Goal: Task Accomplishment & Management: Manage account settings

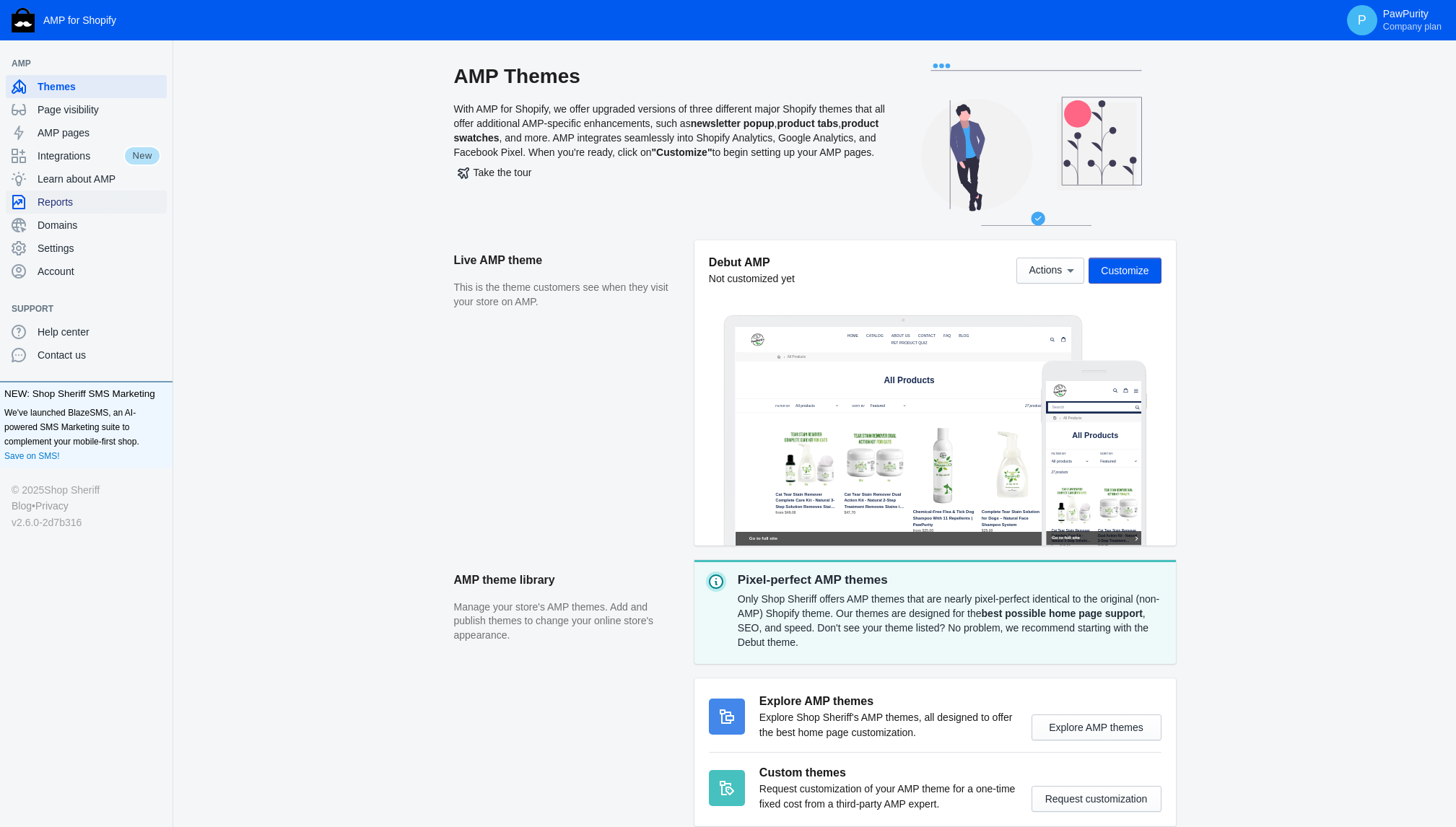
click at [72, 202] on span "Reports" at bounding box center [99, 202] width 124 height 14
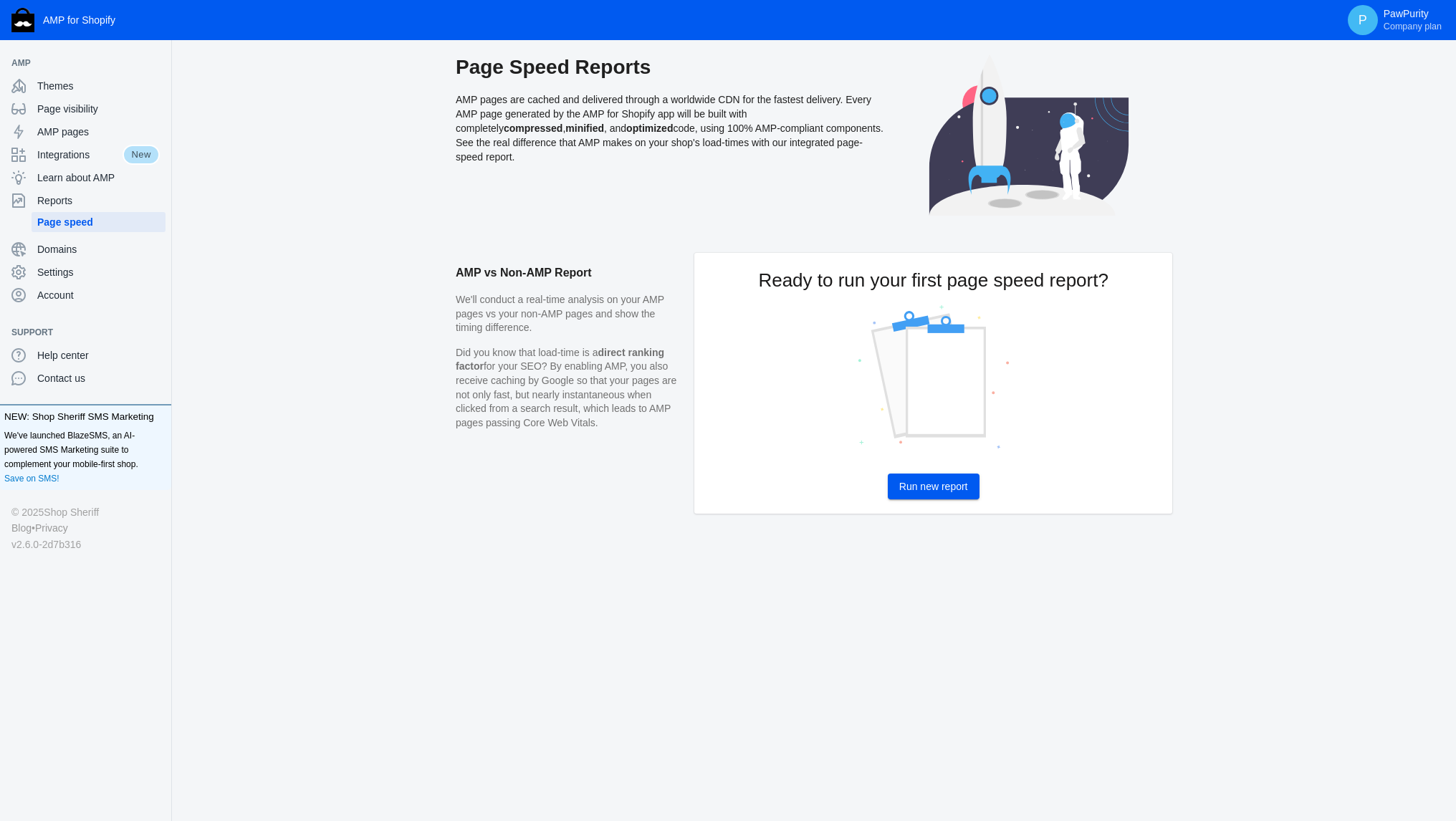
click at [921, 479] on button "Run new report" at bounding box center [934, 486] width 92 height 26
click at [71, 278] on span "Settings" at bounding box center [98, 272] width 123 height 14
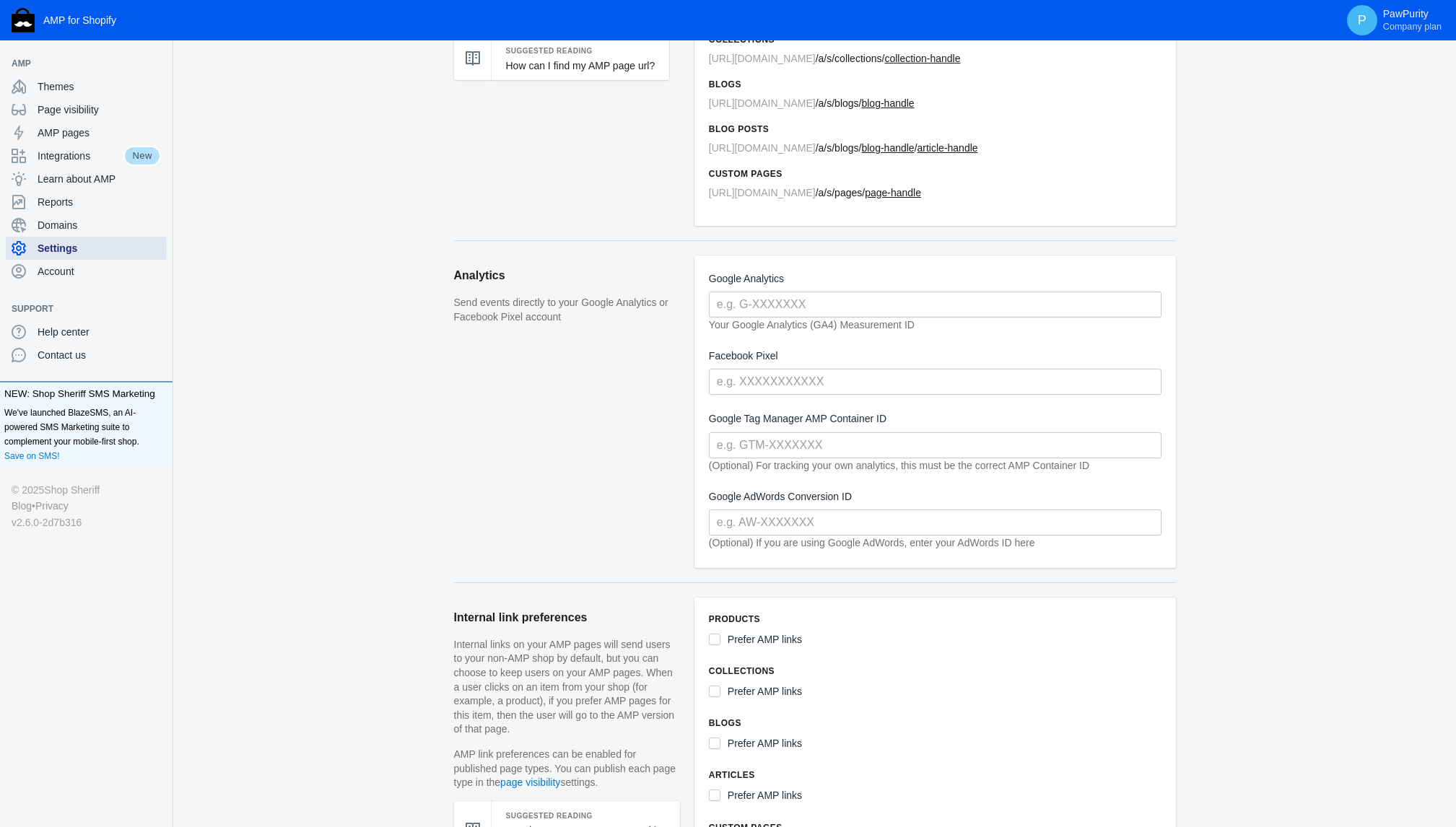
scroll to position [172, 0]
click at [865, 313] on input "text" at bounding box center [935, 305] width 453 height 26
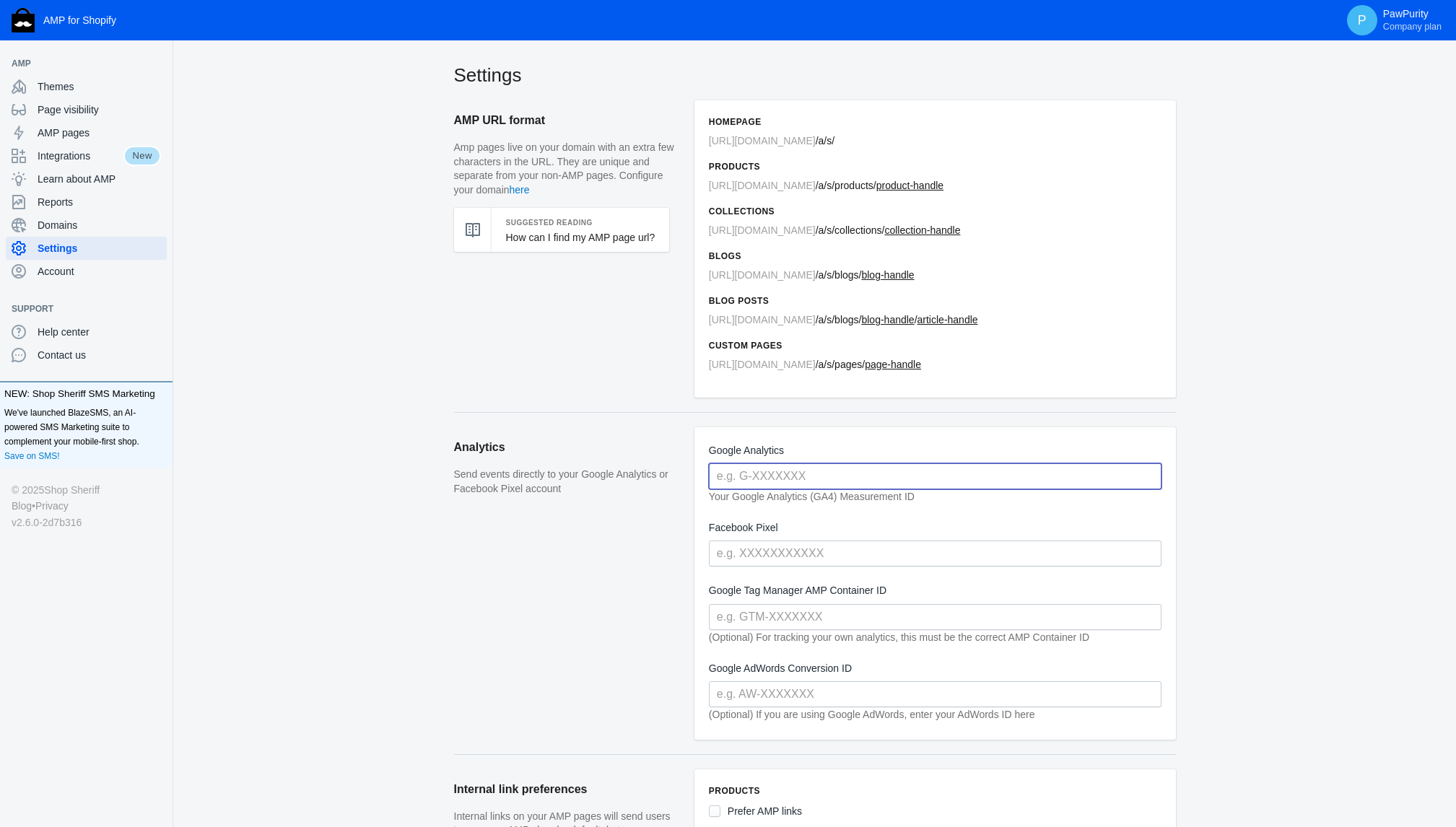
scroll to position [0, 0]
click at [82, 266] on span "Account" at bounding box center [99, 271] width 124 height 14
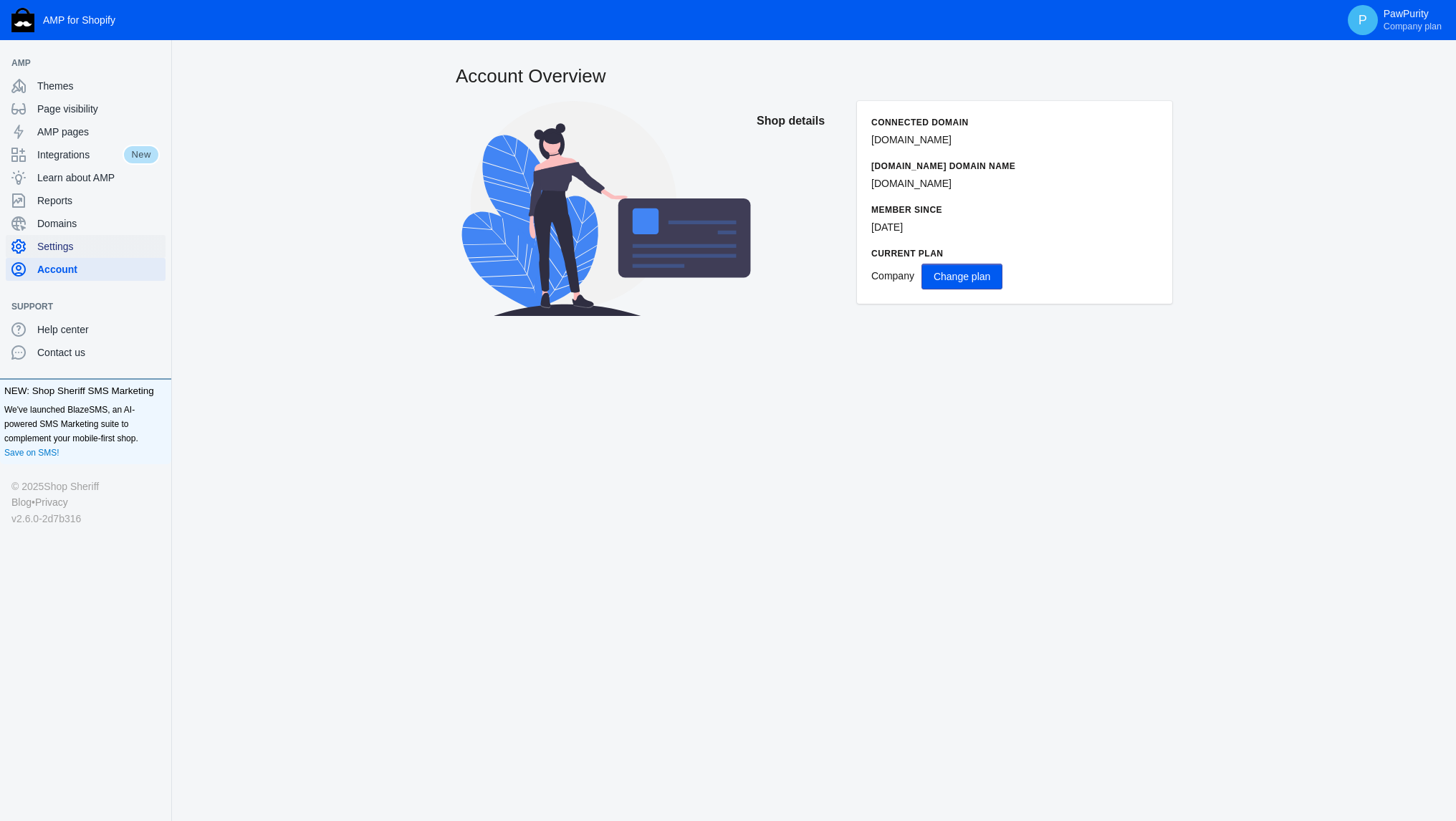
click at [66, 248] on span "Settings" at bounding box center [98, 246] width 123 height 14
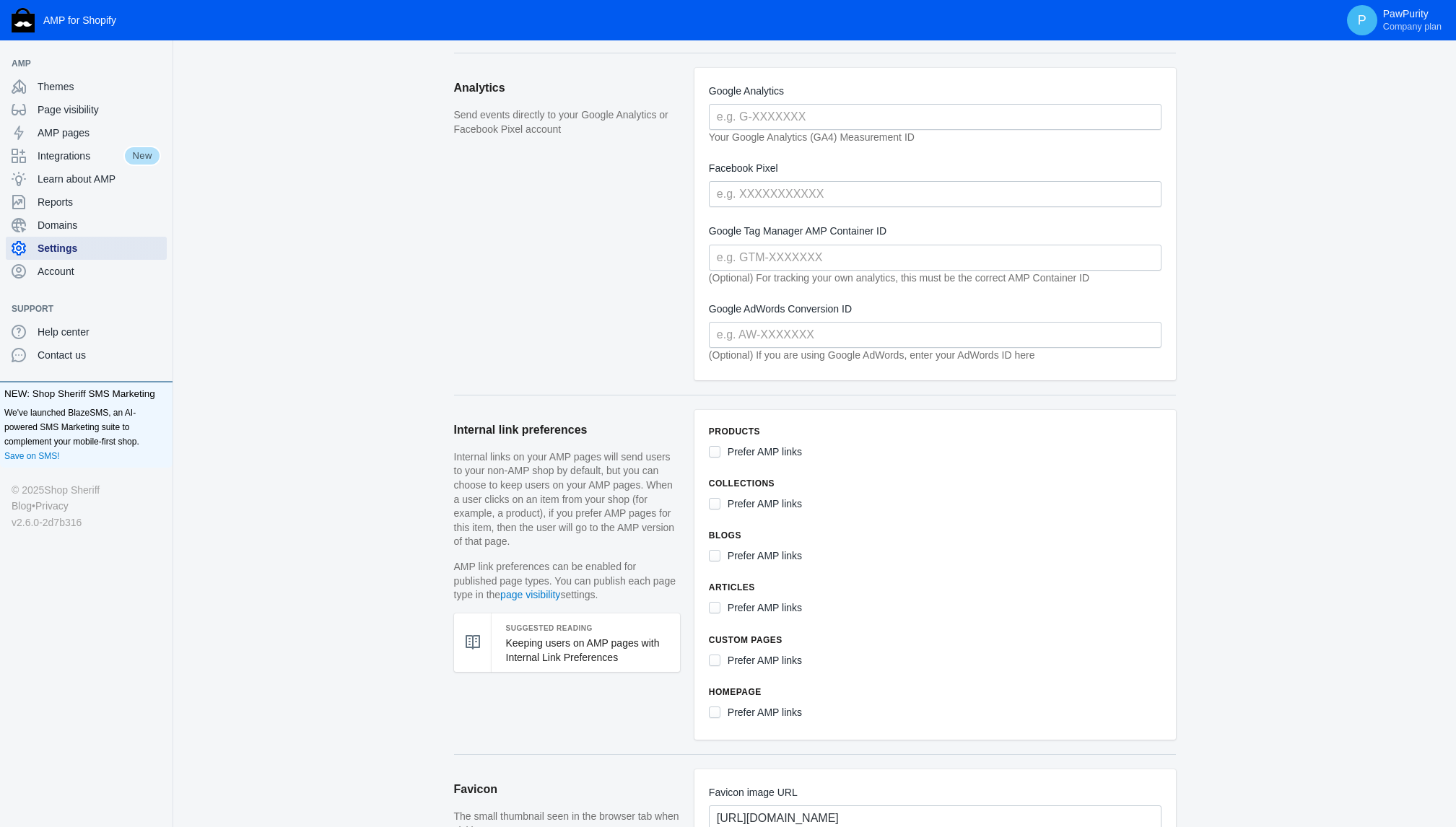
scroll to position [362, 0]
click at [714, 449] on input "Prefer AMP links" at bounding box center [714, 450] width 11 height 11
checkbox input "true"
click at [708, 499] on div "Products Prefer AMP links Collections Prefer AMP links Blogs Prefer AMP links A…" at bounding box center [935, 574] width 482 height 330
click at [716, 503] on input "Prefer AMP links" at bounding box center [714, 503] width 11 height 11
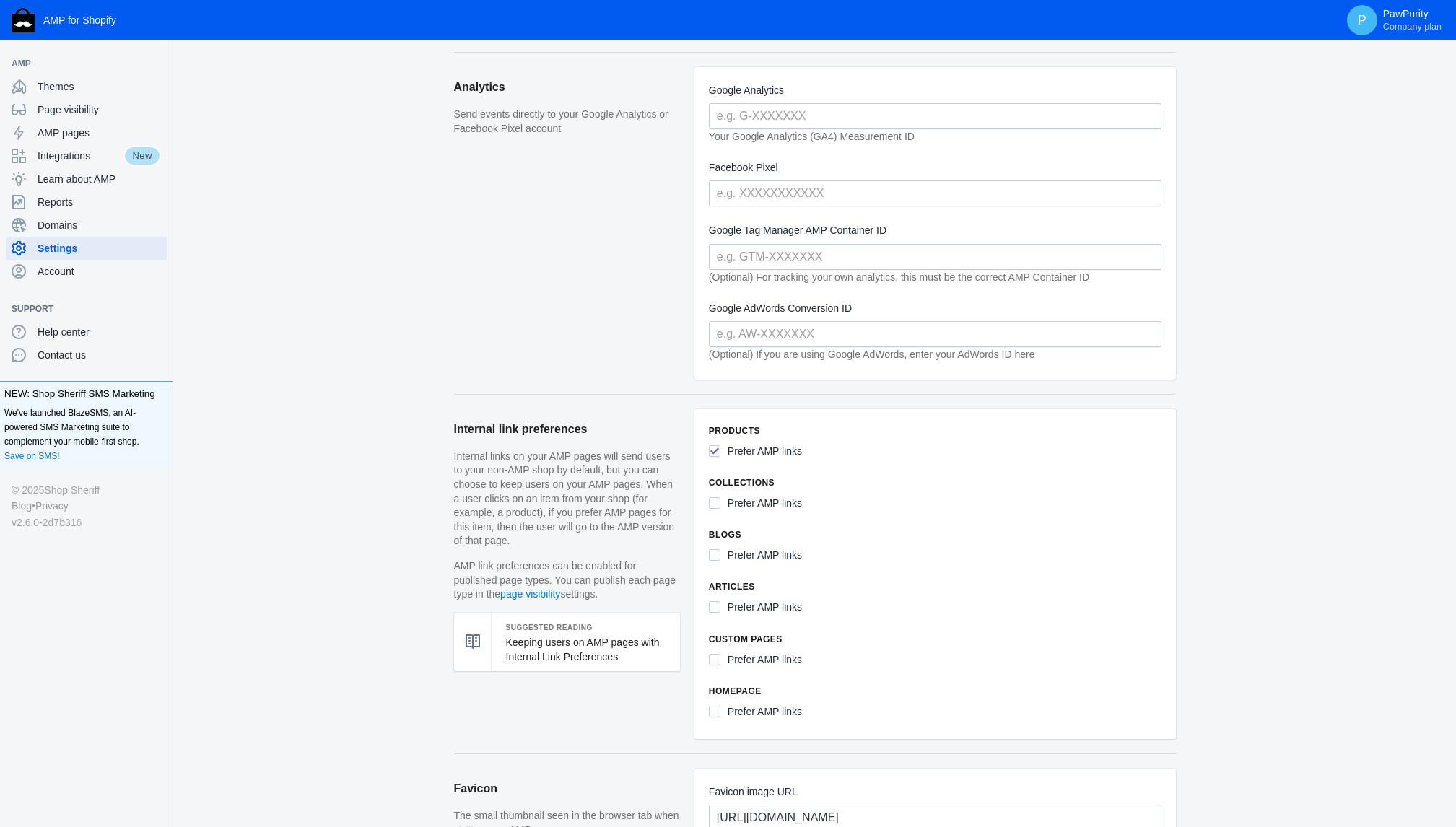
checkbox input "true"
click at [705, 553] on div "Products Prefer AMP links Collections Prefer AMP links Blogs Prefer AMP links A…" at bounding box center [935, 574] width 482 height 330
click at [714, 555] on input "Prefer AMP links" at bounding box center [714, 554] width 11 height 11
checkbox input "true"
click at [714, 608] on input "Prefer AMP links" at bounding box center [714, 606] width 11 height 11
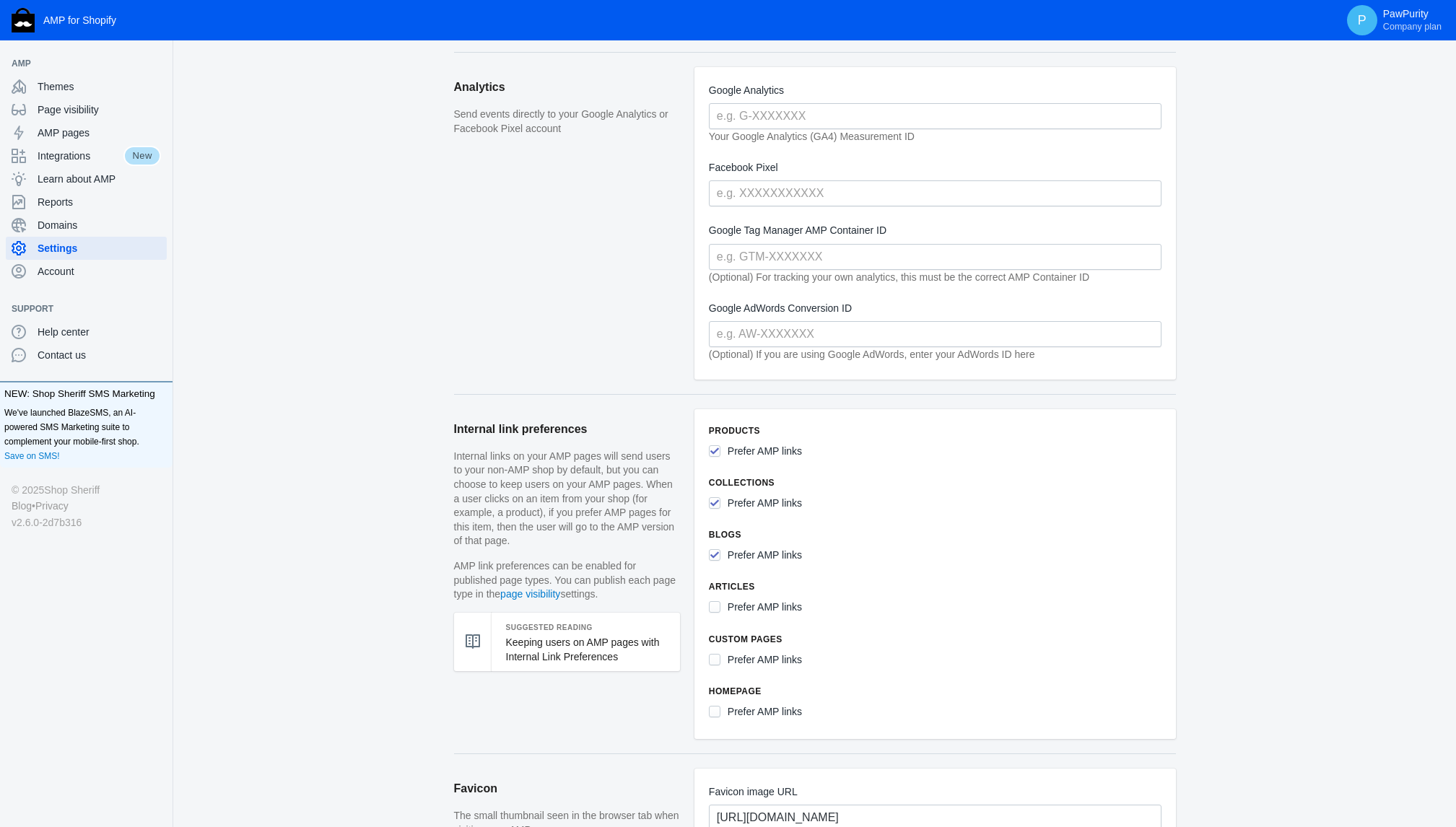
checkbox input "true"
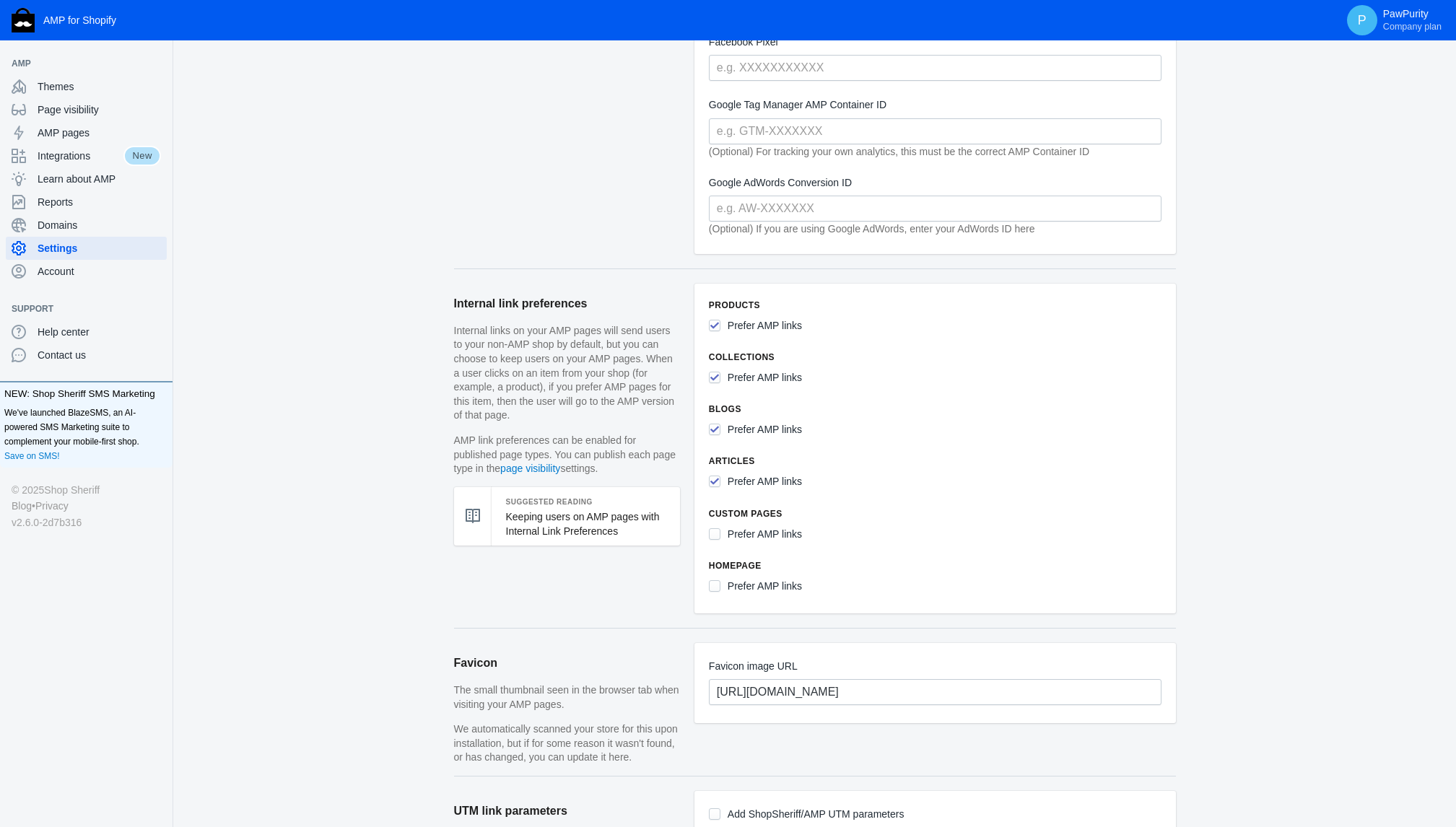
scroll to position [488, 0]
click at [712, 582] on input "Prefer AMP links" at bounding box center [714, 584] width 11 height 11
checkbox input "true"
click at [714, 532] on input "Prefer AMP links" at bounding box center [714, 532] width 11 height 11
checkbox input "true"
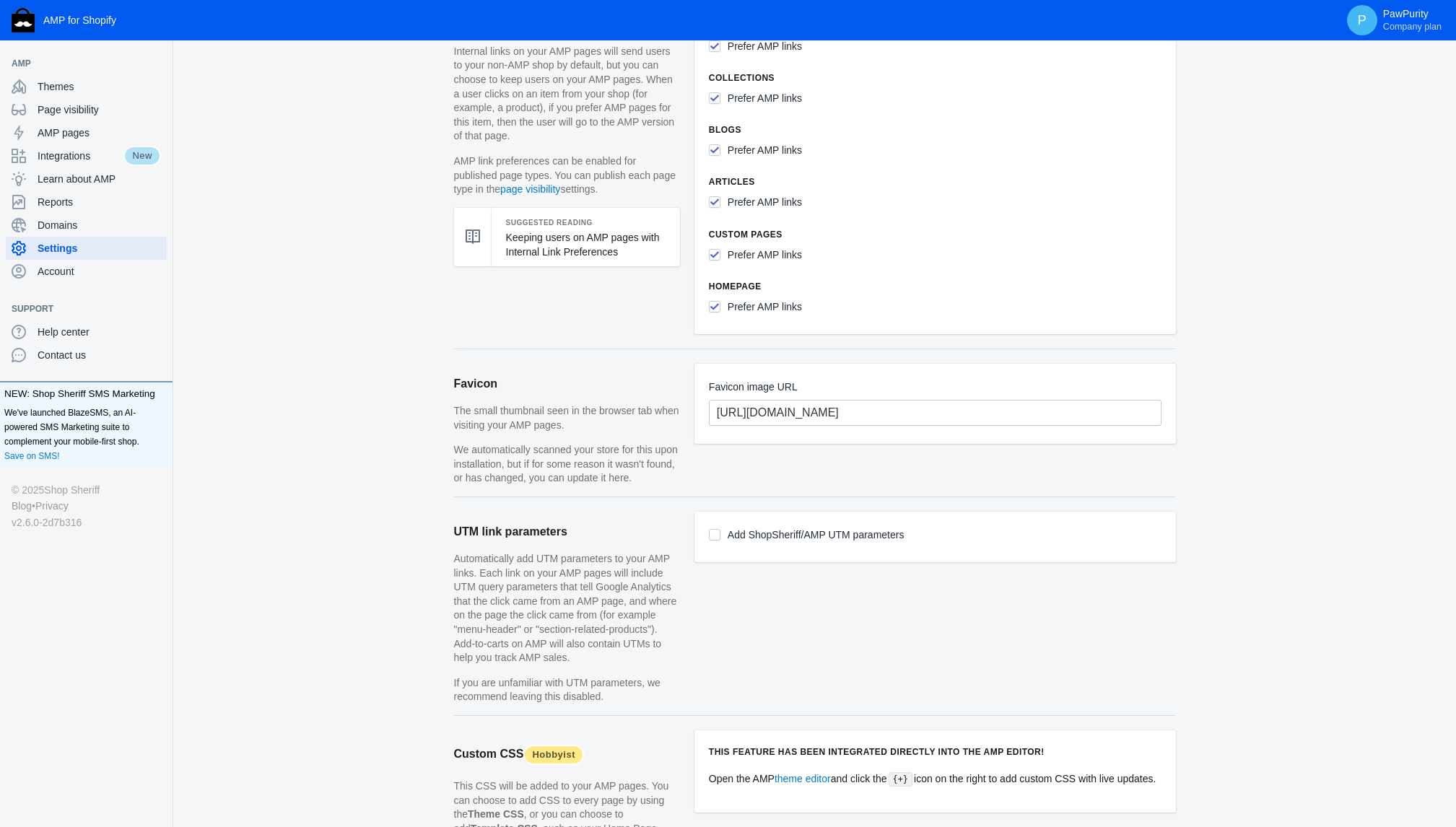
scroll to position [770, 0]
click at [717, 537] on input "Add ShopSheriff/AMP UTM parameters" at bounding box center [714, 531] width 11 height 11
checkbox input "true"
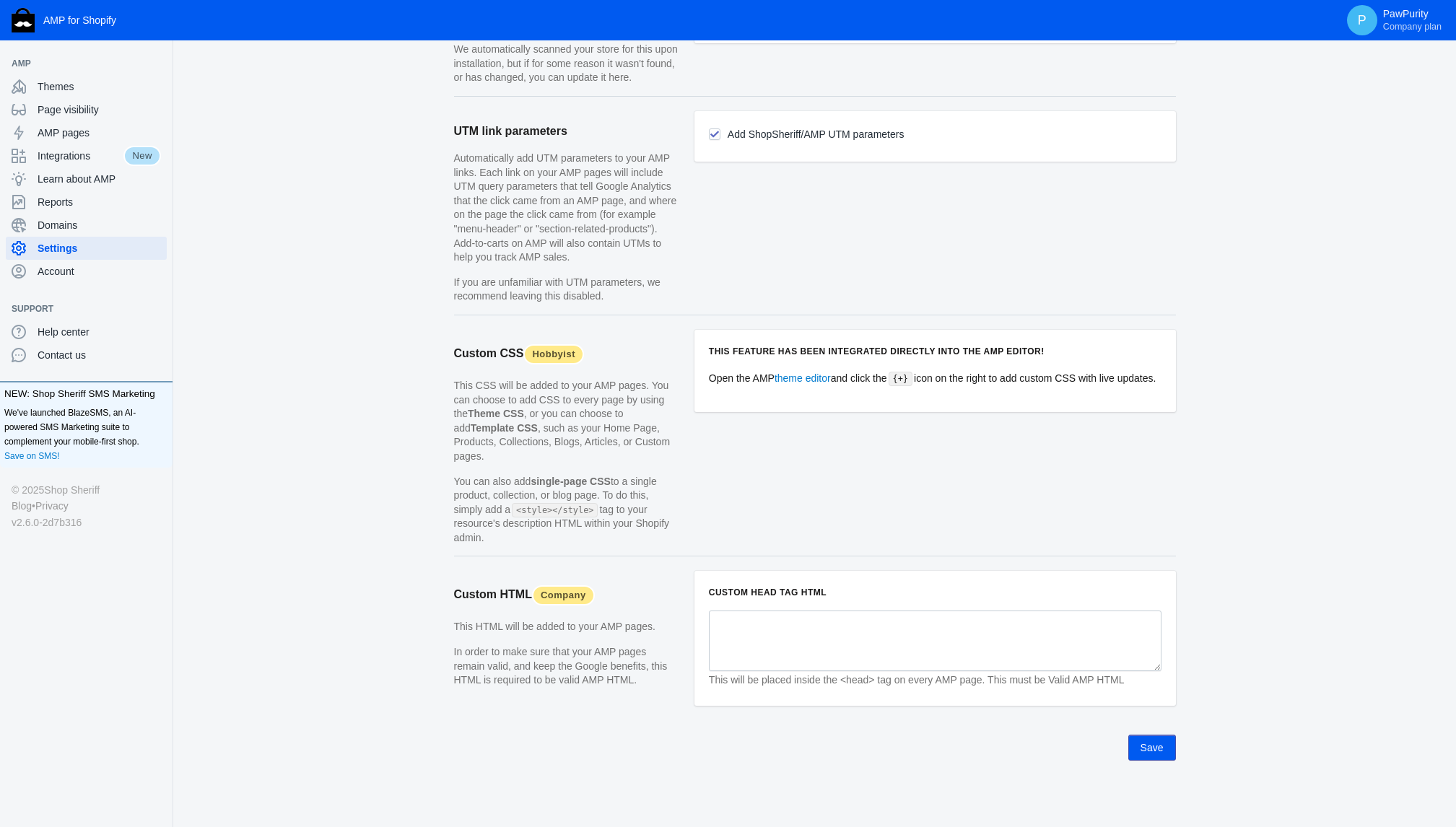
scroll to position [1181, 0]
click at [735, 635] on textarea at bounding box center [935, 641] width 453 height 61
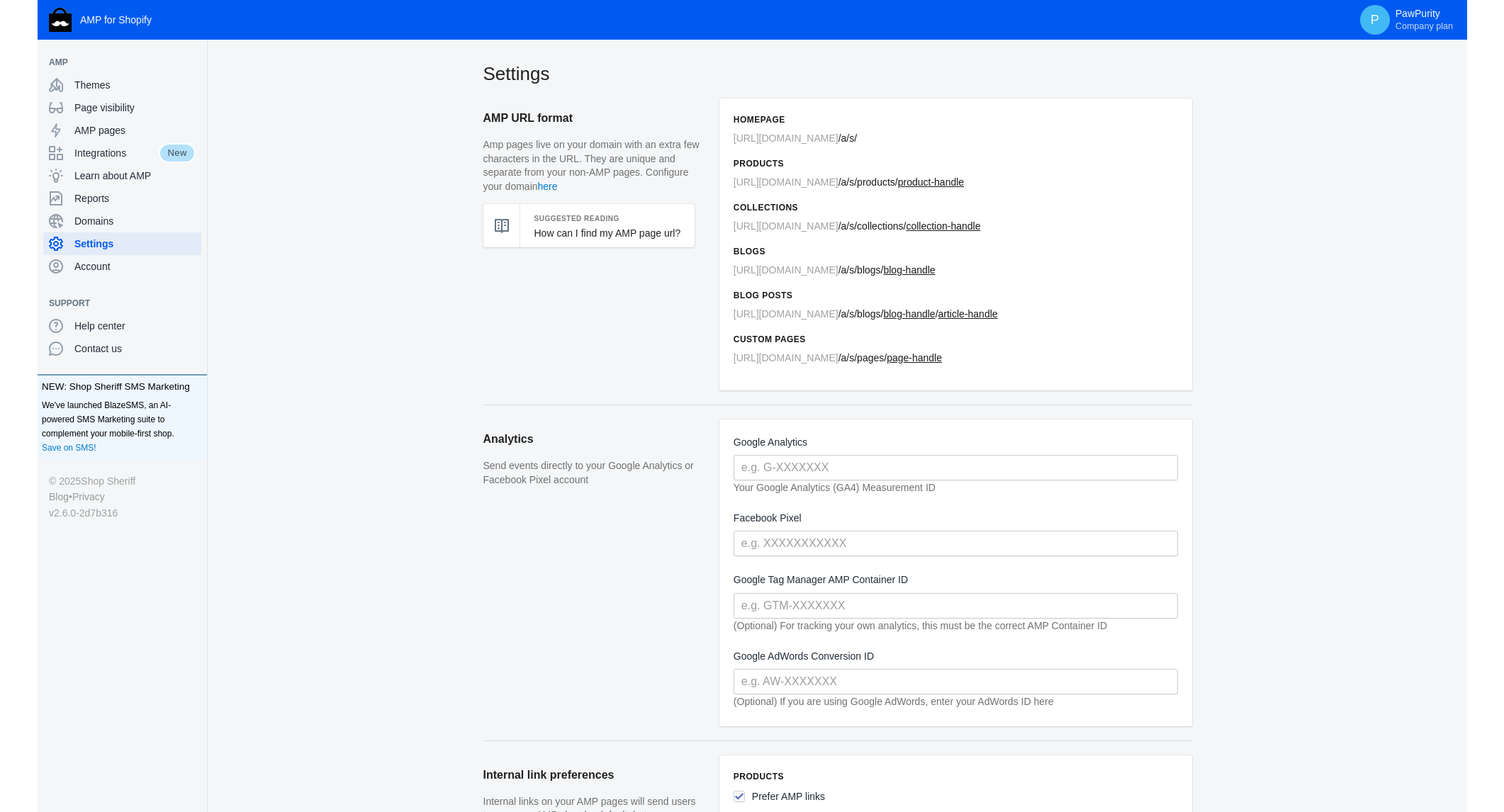
scroll to position [0, 0]
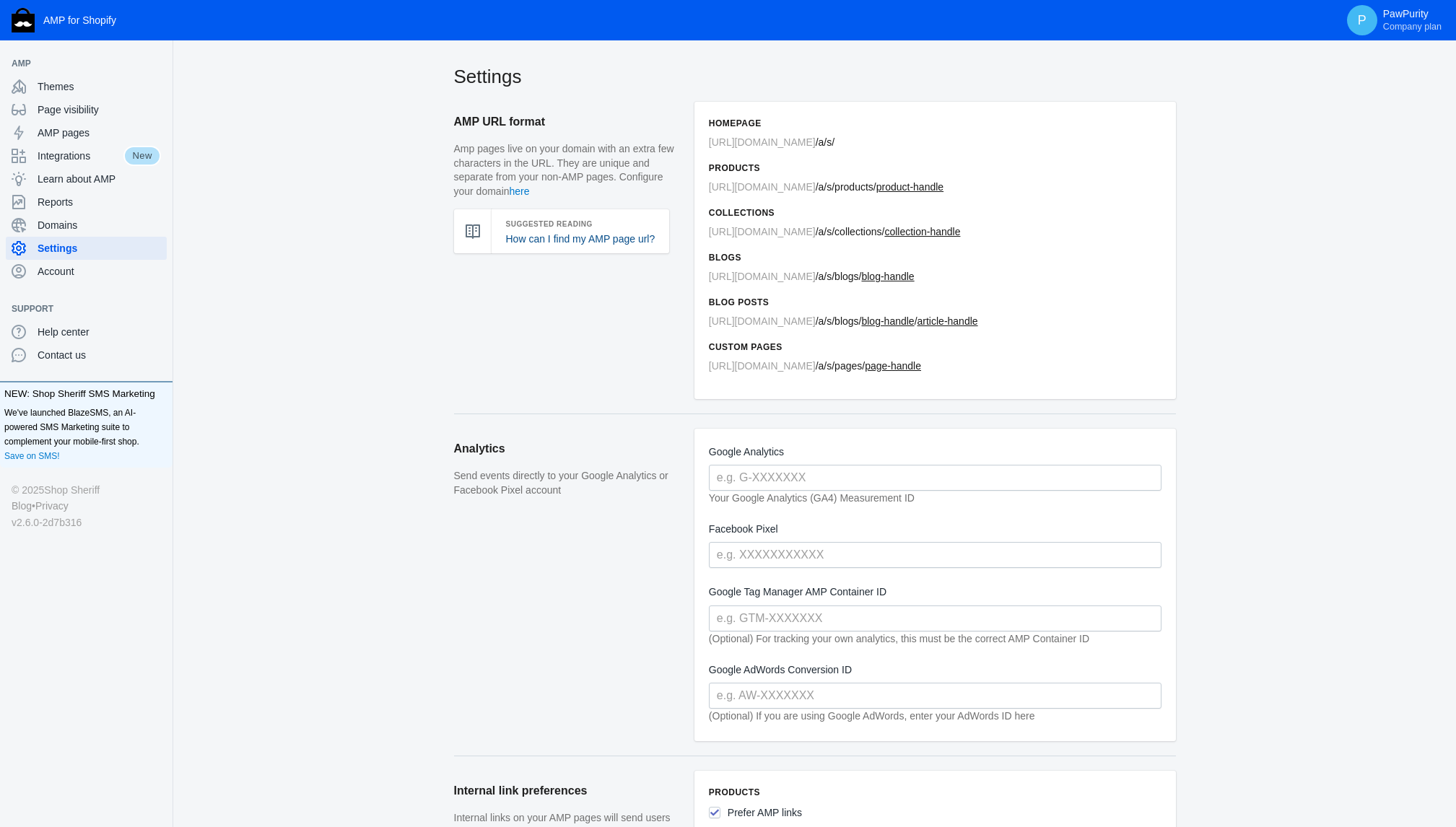
click at [517, 236] on link "How can I find my AMP page url?" at bounding box center [580, 238] width 149 height 11
click at [921, 196] on div "Homepage https://pawpurity.com / a/s/ Products https://pawpurity.com / a/s /pro…" at bounding box center [935, 250] width 482 height 297
click at [851, 143] on p "https://pawpurity.com / a/s/" at bounding box center [935, 143] width 453 height 15
click at [820, 486] on input "text" at bounding box center [935, 478] width 453 height 26
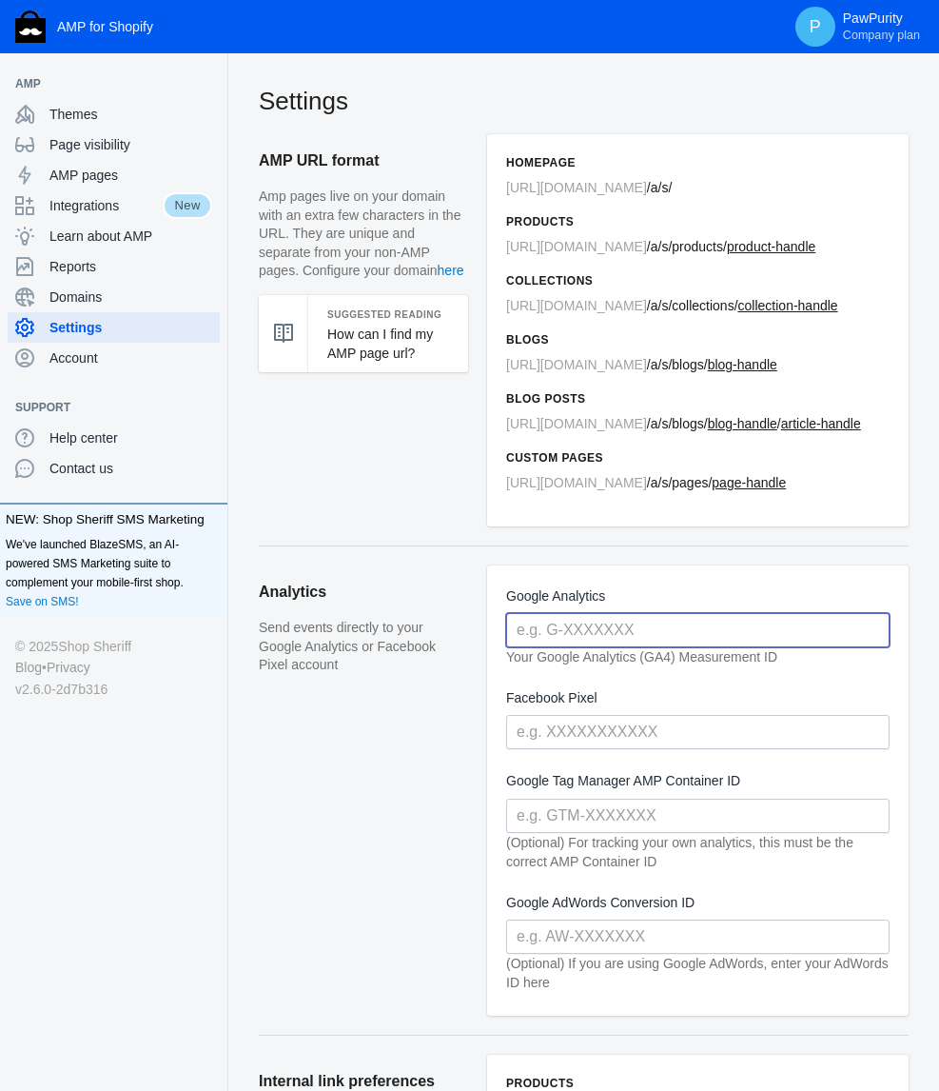
click at [584, 628] on input "text" at bounding box center [698, 630] width 384 height 34
drag, startPoint x: 651, startPoint y: 635, endPoint x: 427, endPoint y: 603, distance: 226.0
click at [428, 603] on section "Analytics Send events directly to your Google Analytics or Facebook Pixel accou…" at bounding box center [584, 789] width 650 height 489
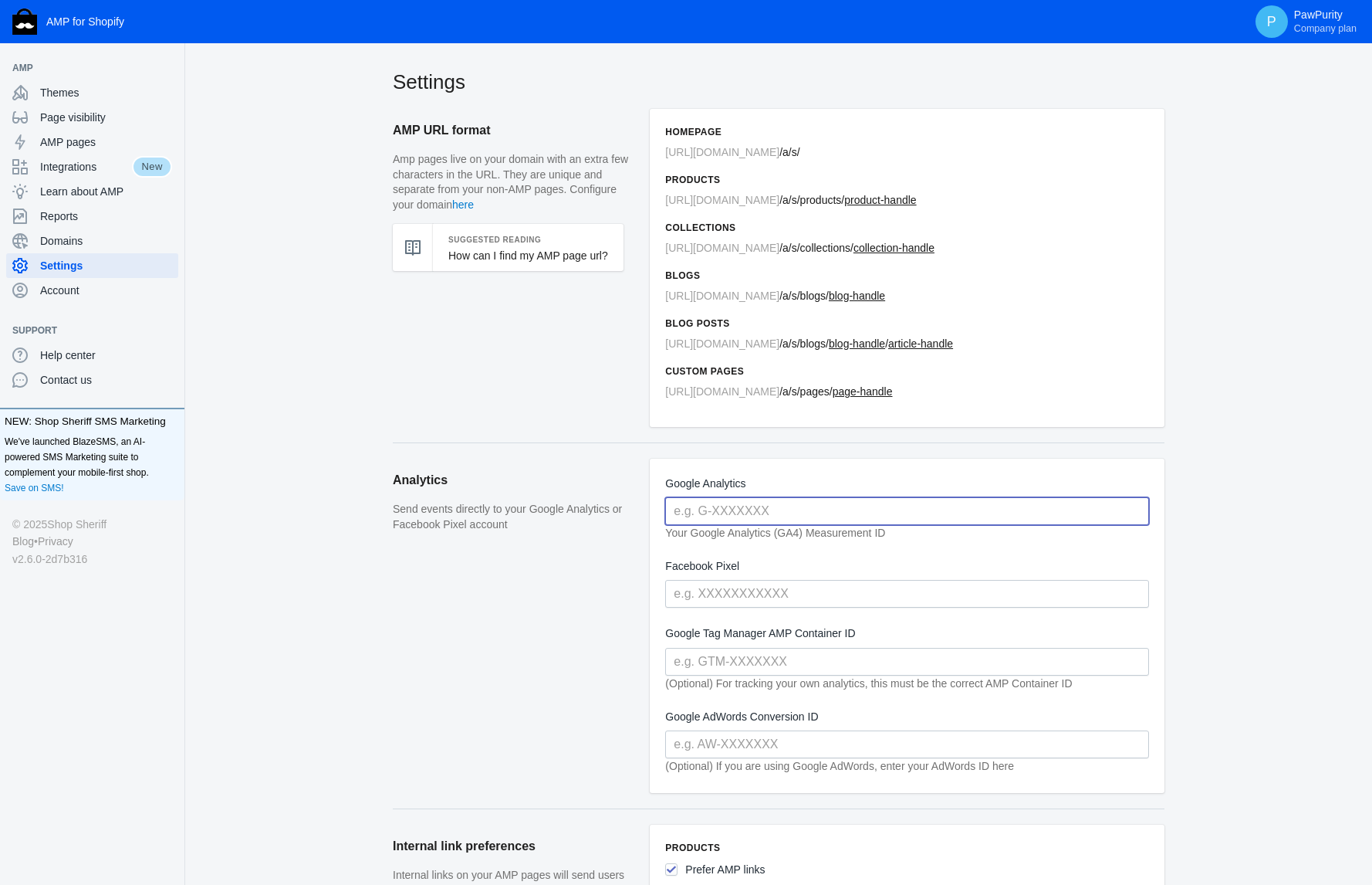
click at [692, 505] on input "text" at bounding box center [907, 511] width 484 height 28
paste input "G-RVGGQTQ7WY"
type input "G-RVGGQTQ7WY"
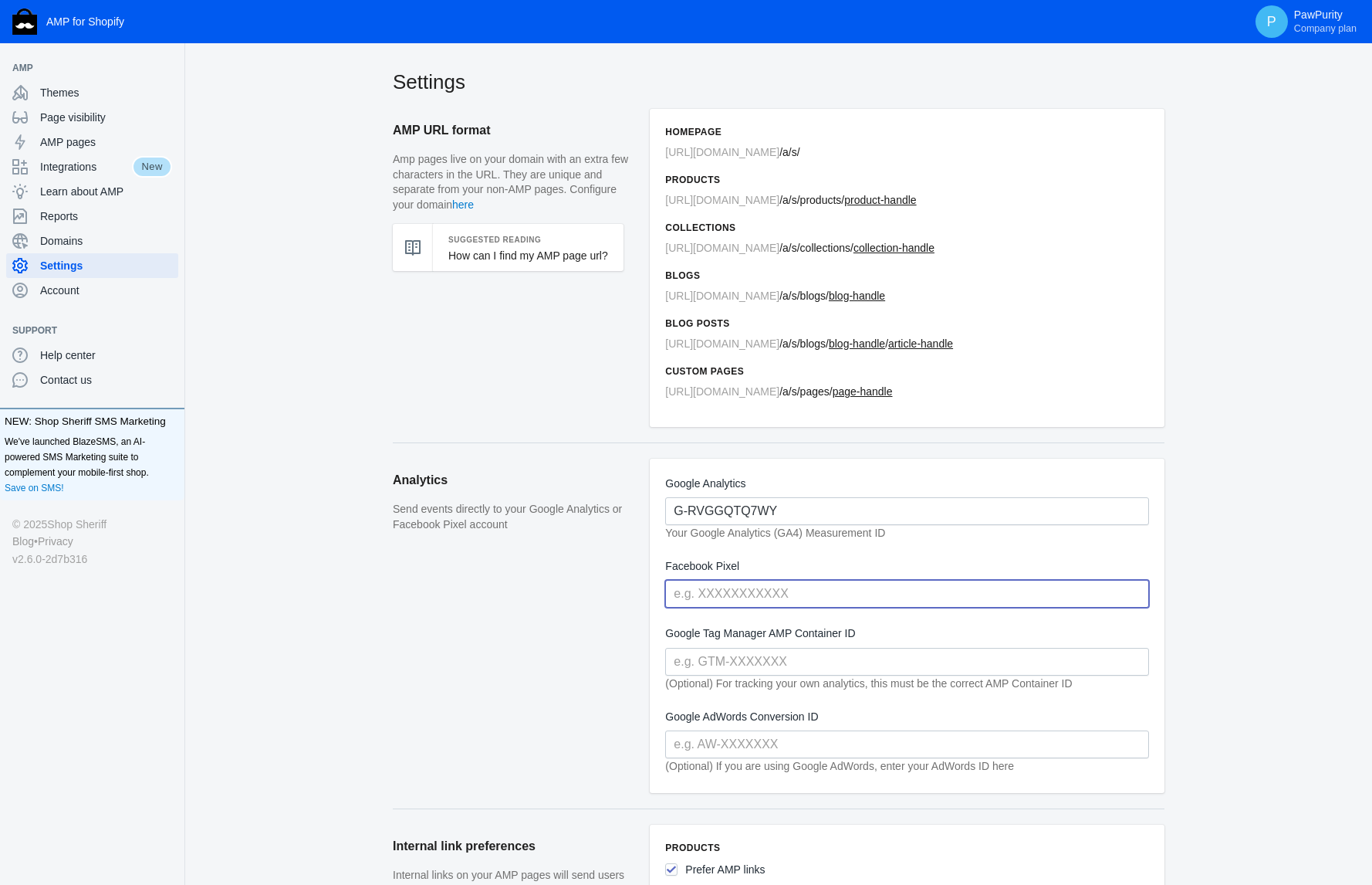
click at [740, 595] on input "text" at bounding box center [907, 594] width 484 height 28
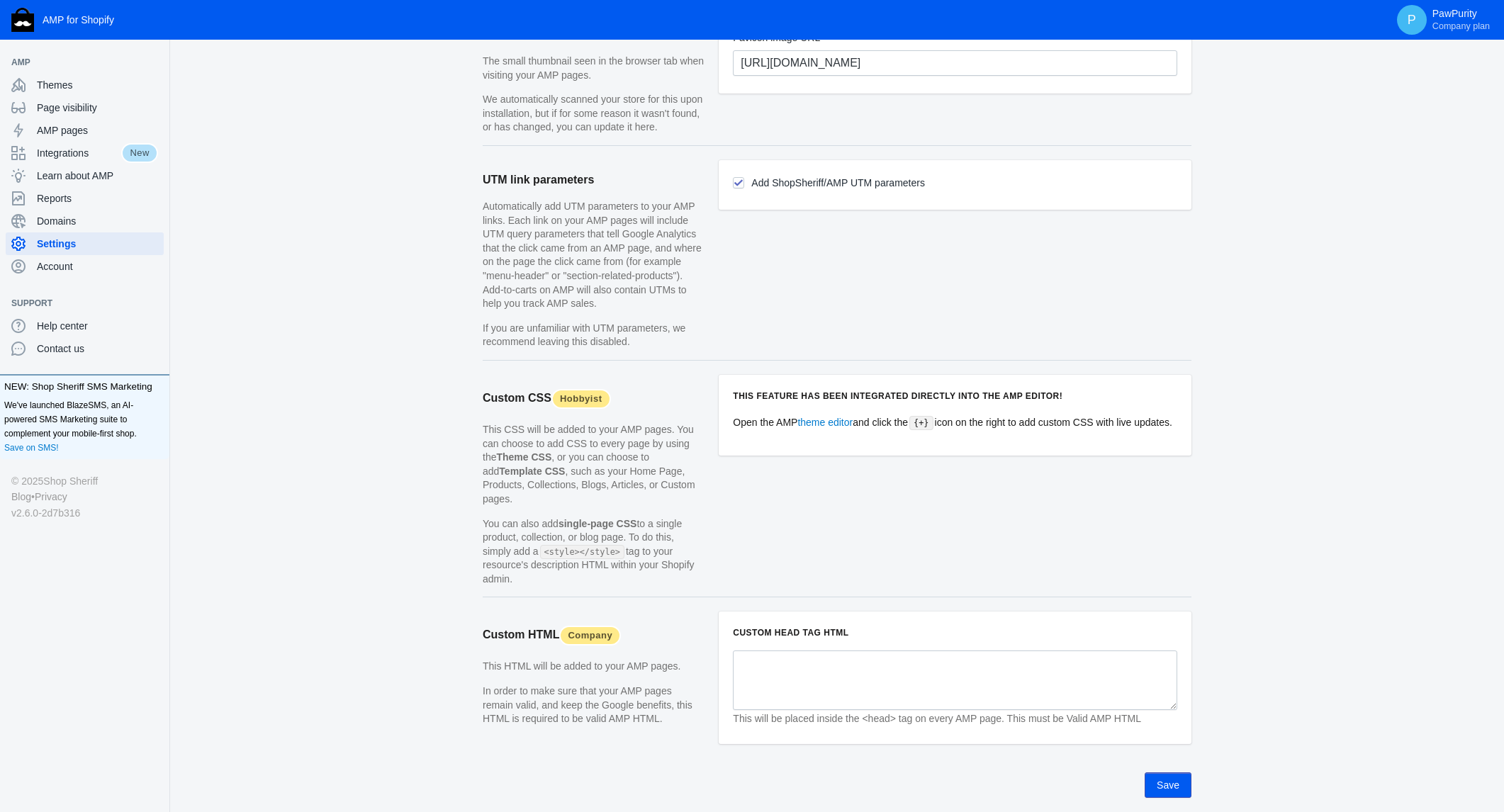
scroll to position [1160, 0]
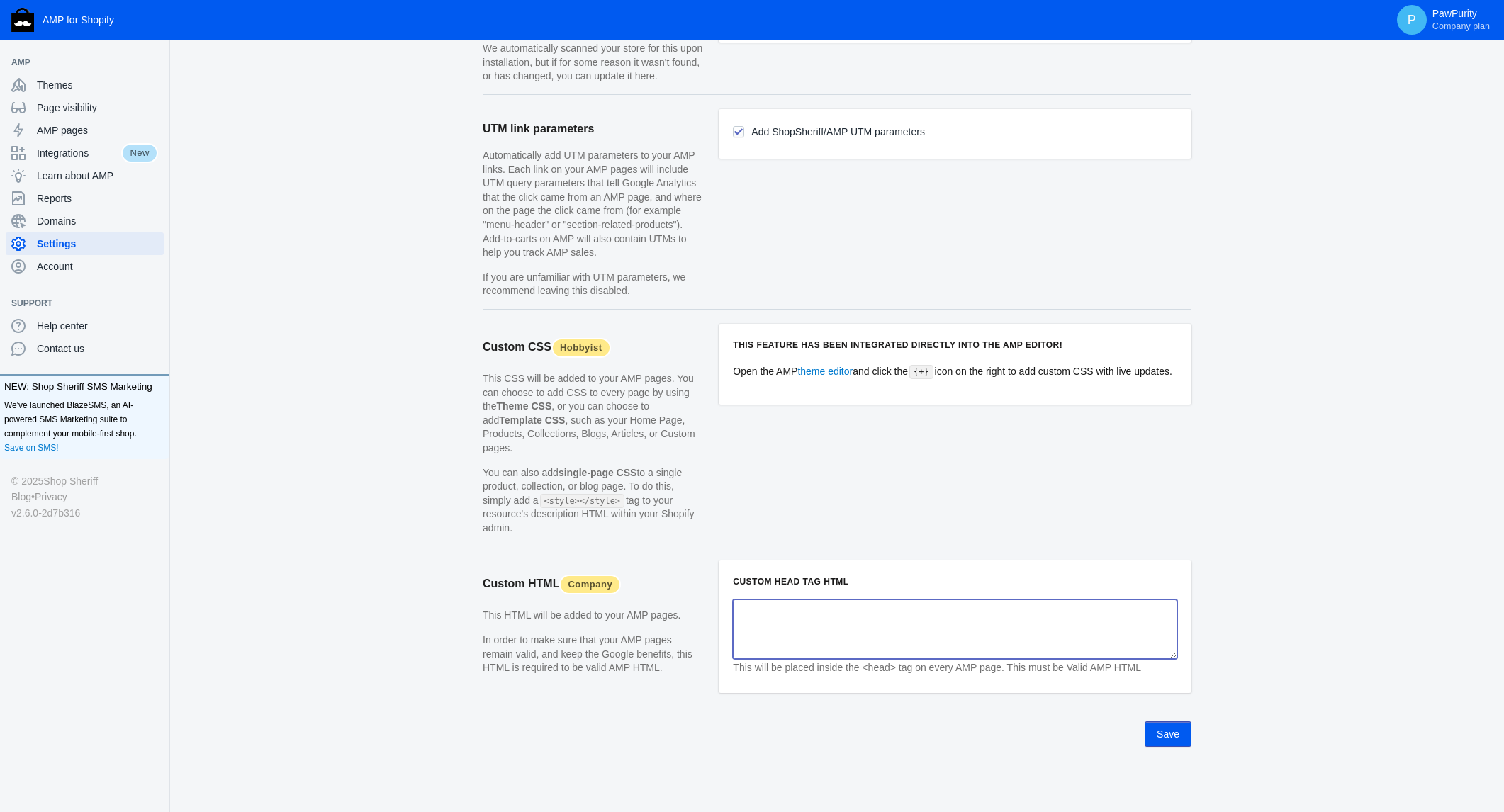
click at [797, 633] on textarea at bounding box center [955, 629] width 444 height 60
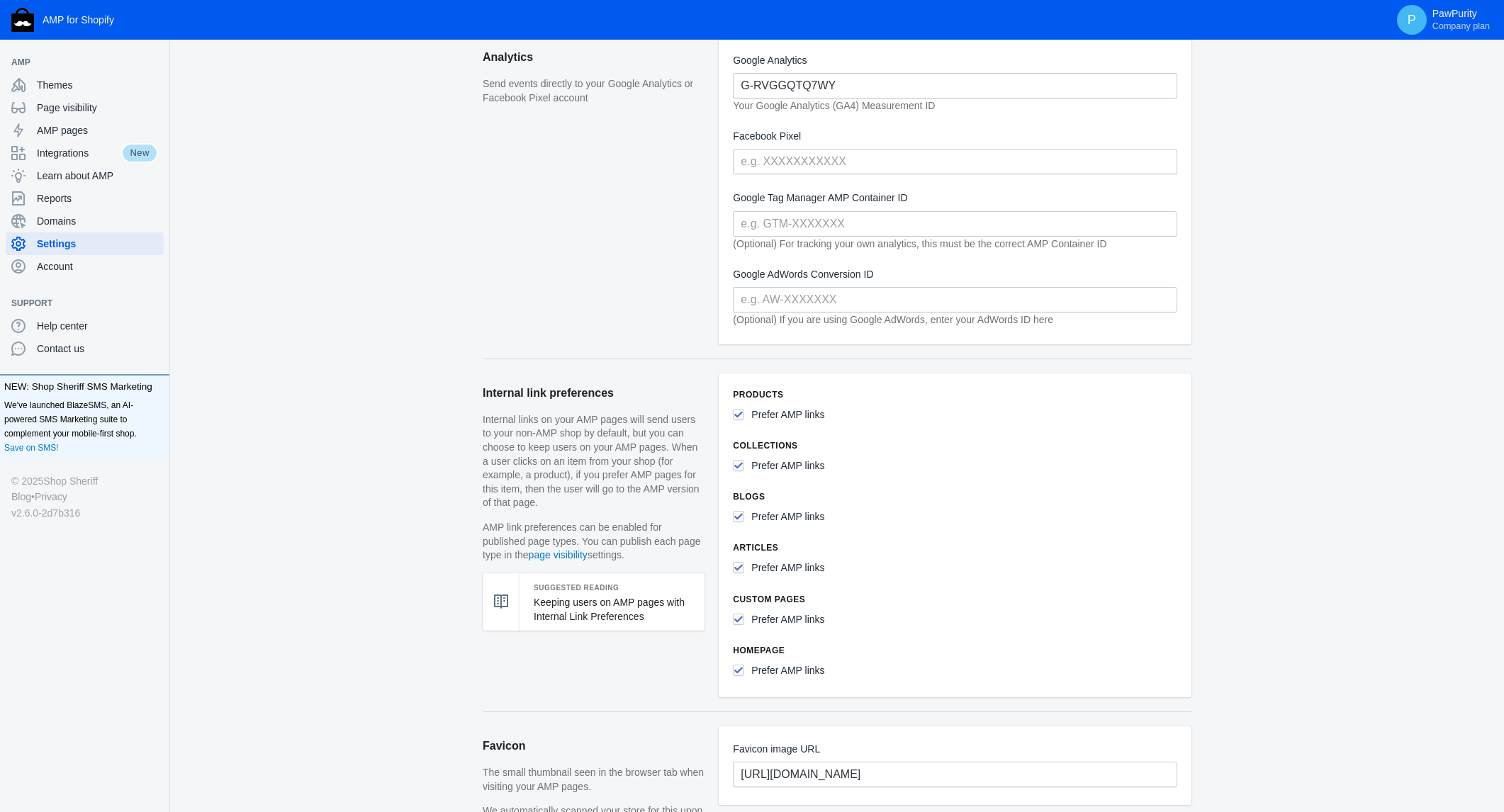
scroll to position [0, 0]
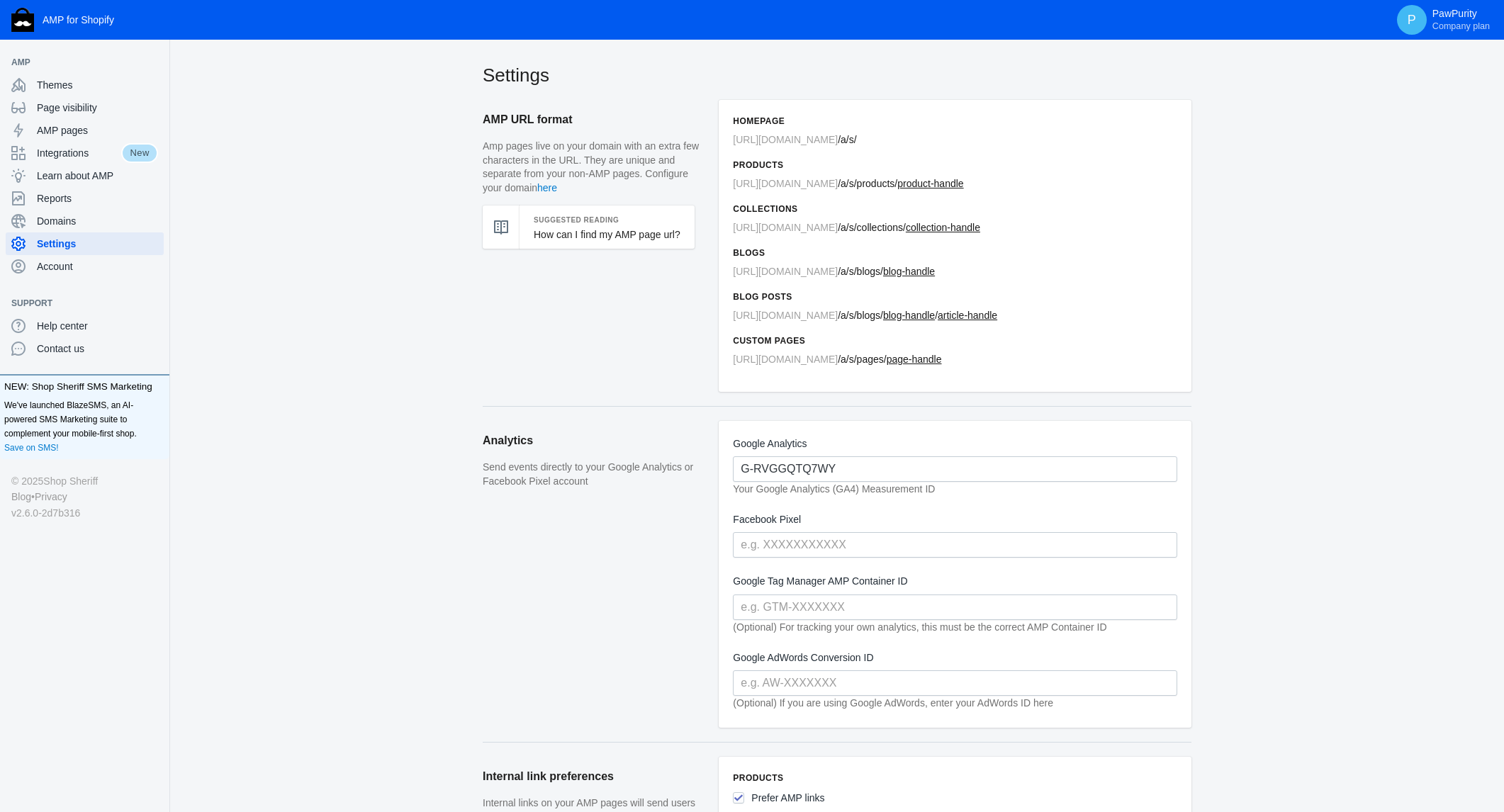
click at [642, 179] on p "Amp pages live on your domain with an extra few characters in the URL. They are…" at bounding box center [593, 167] width 222 height 55
click at [658, 234] on link "How can I find my AMP page url?" at bounding box center [607, 234] width 147 height 11
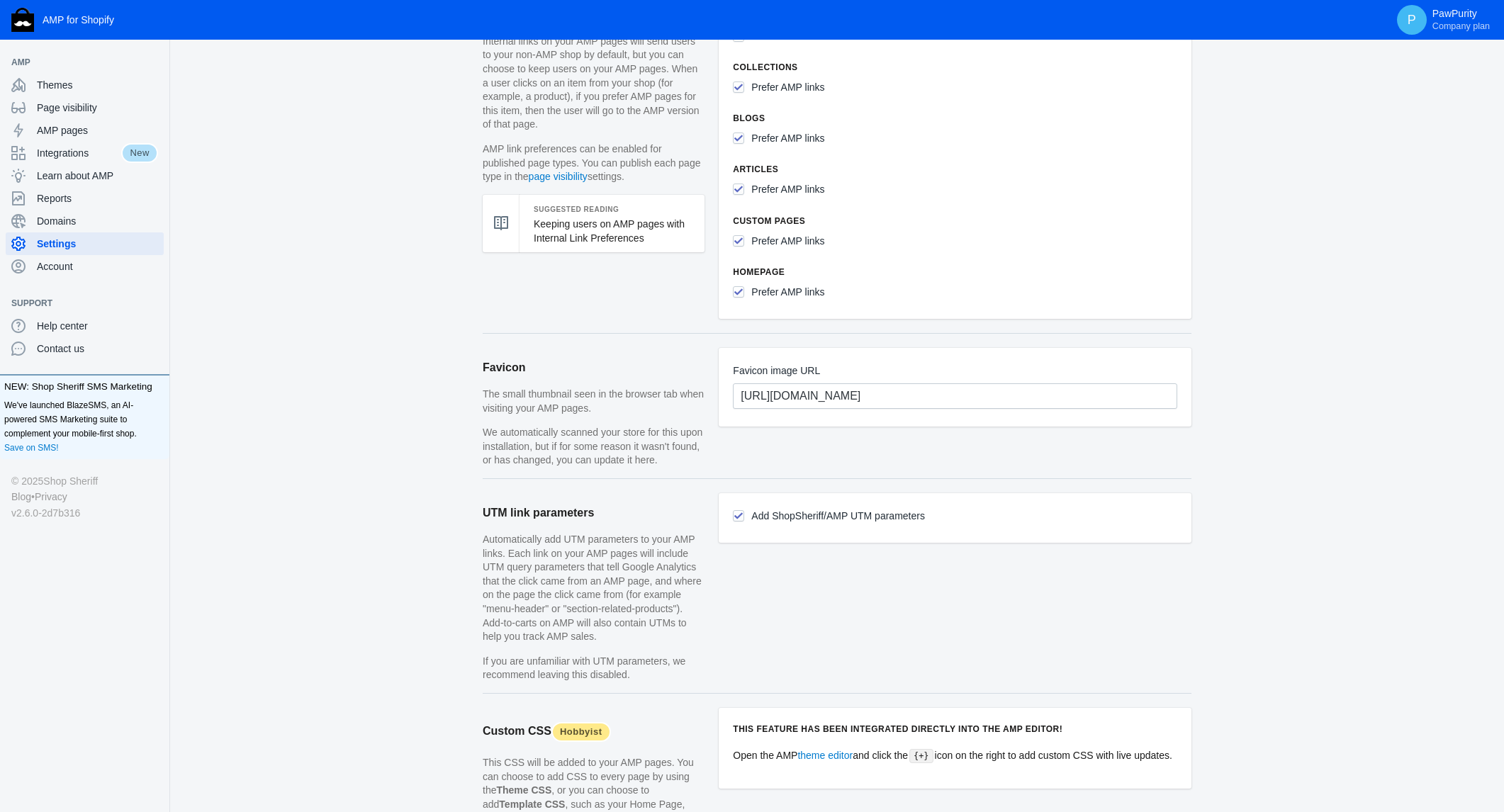
scroll to position [1160, 0]
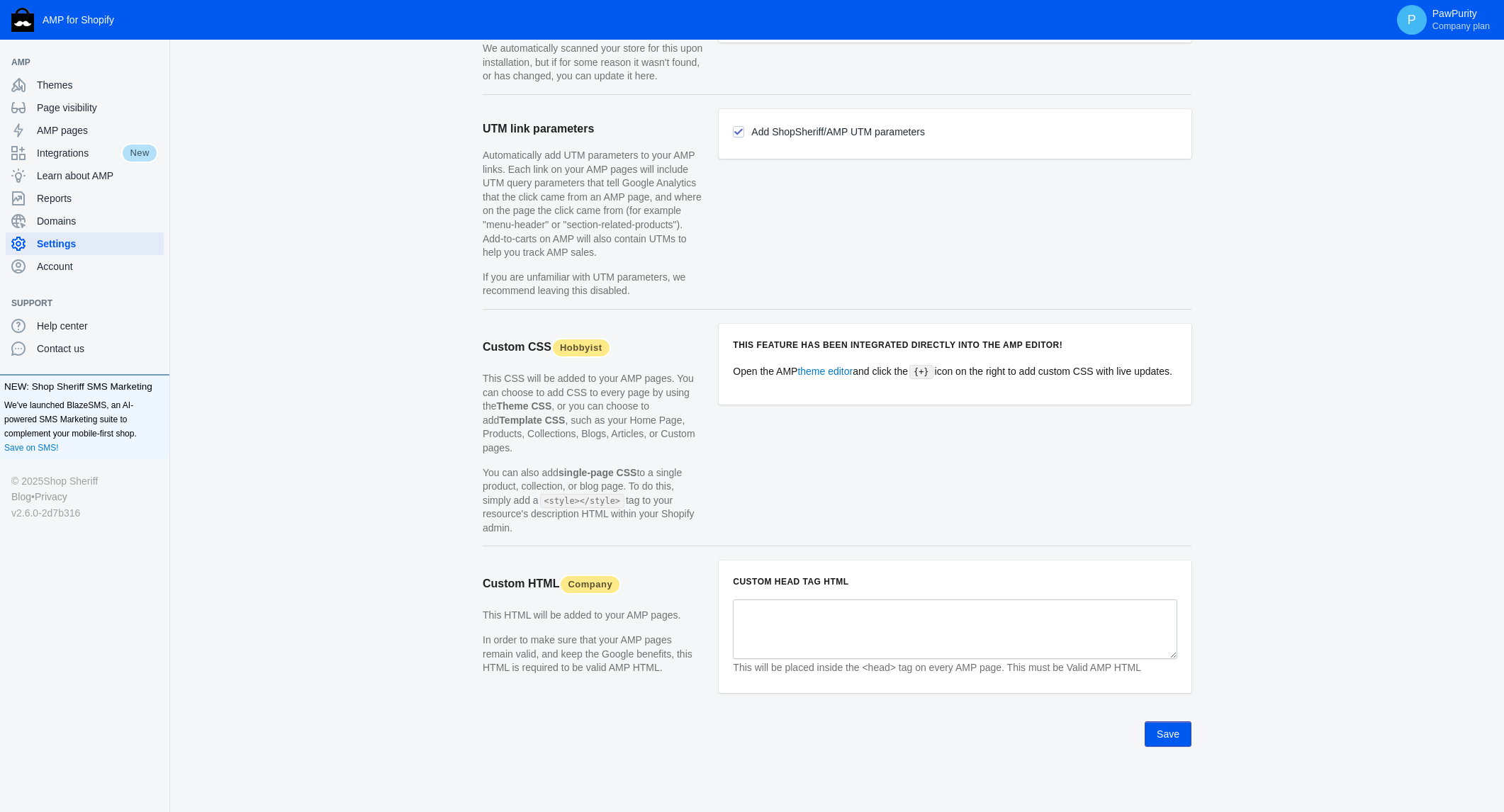
click at [1156, 736] on button "Save" at bounding box center [1167, 734] width 47 height 25
click at [833, 371] on link "theme editor" at bounding box center [825, 371] width 55 height 11
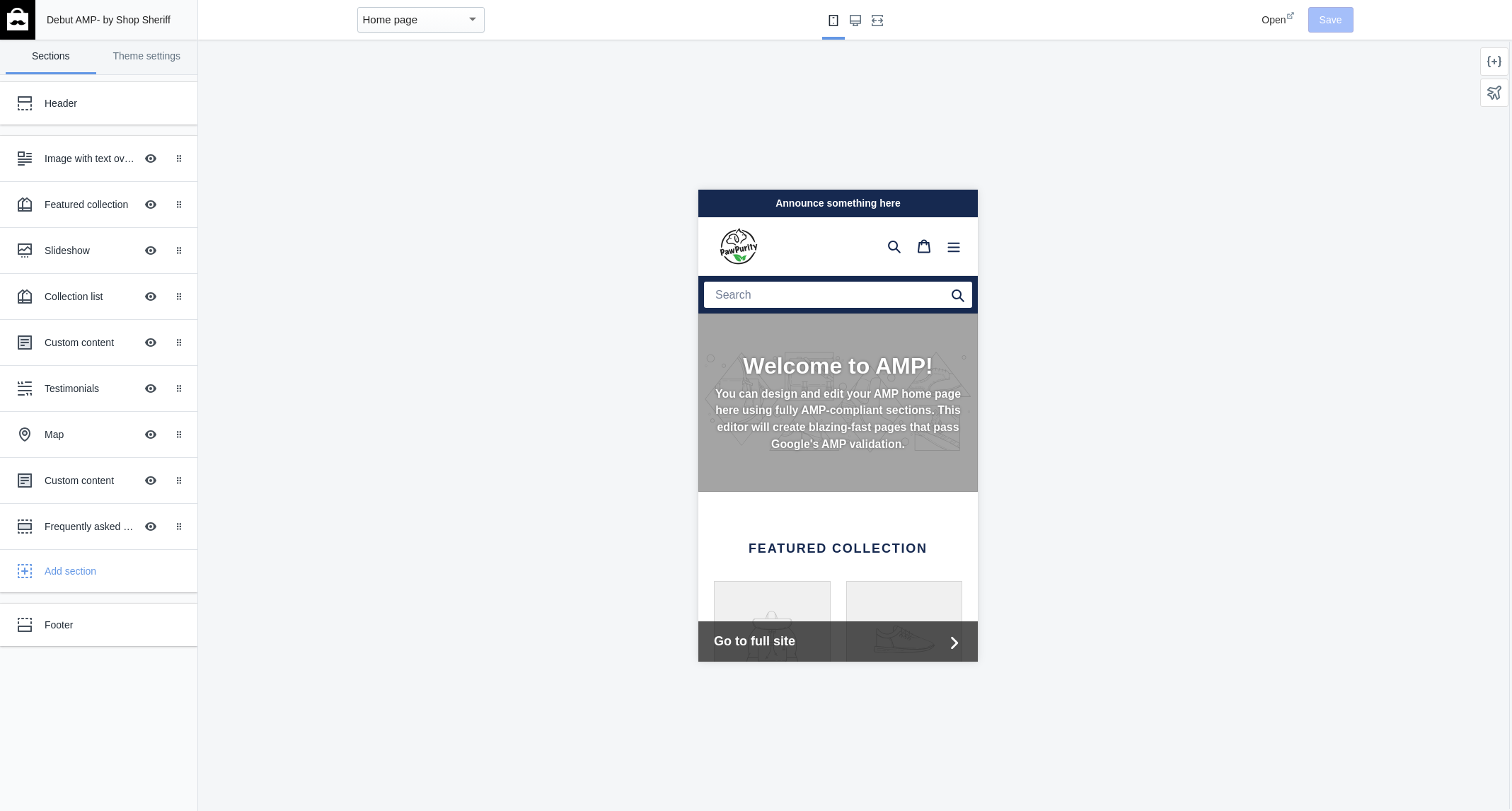
scroll to position [0, 238]
click at [1417, 338] on div at bounding box center [839, 425] width 1280 height 772
click at [403, 19] on mat-select-trigger "Home page" at bounding box center [390, 19] width 55 height 12
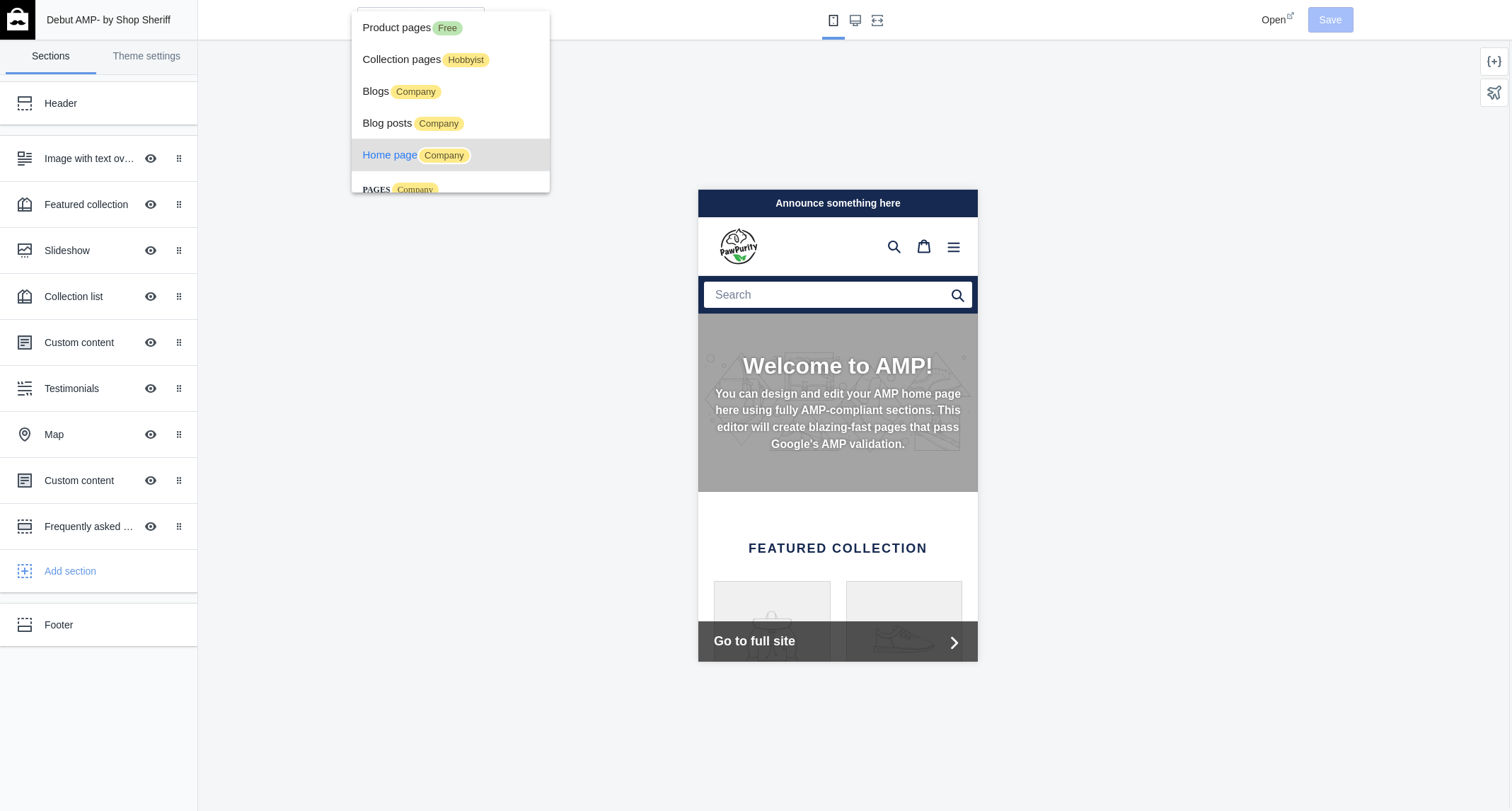
scroll to position [52, 0]
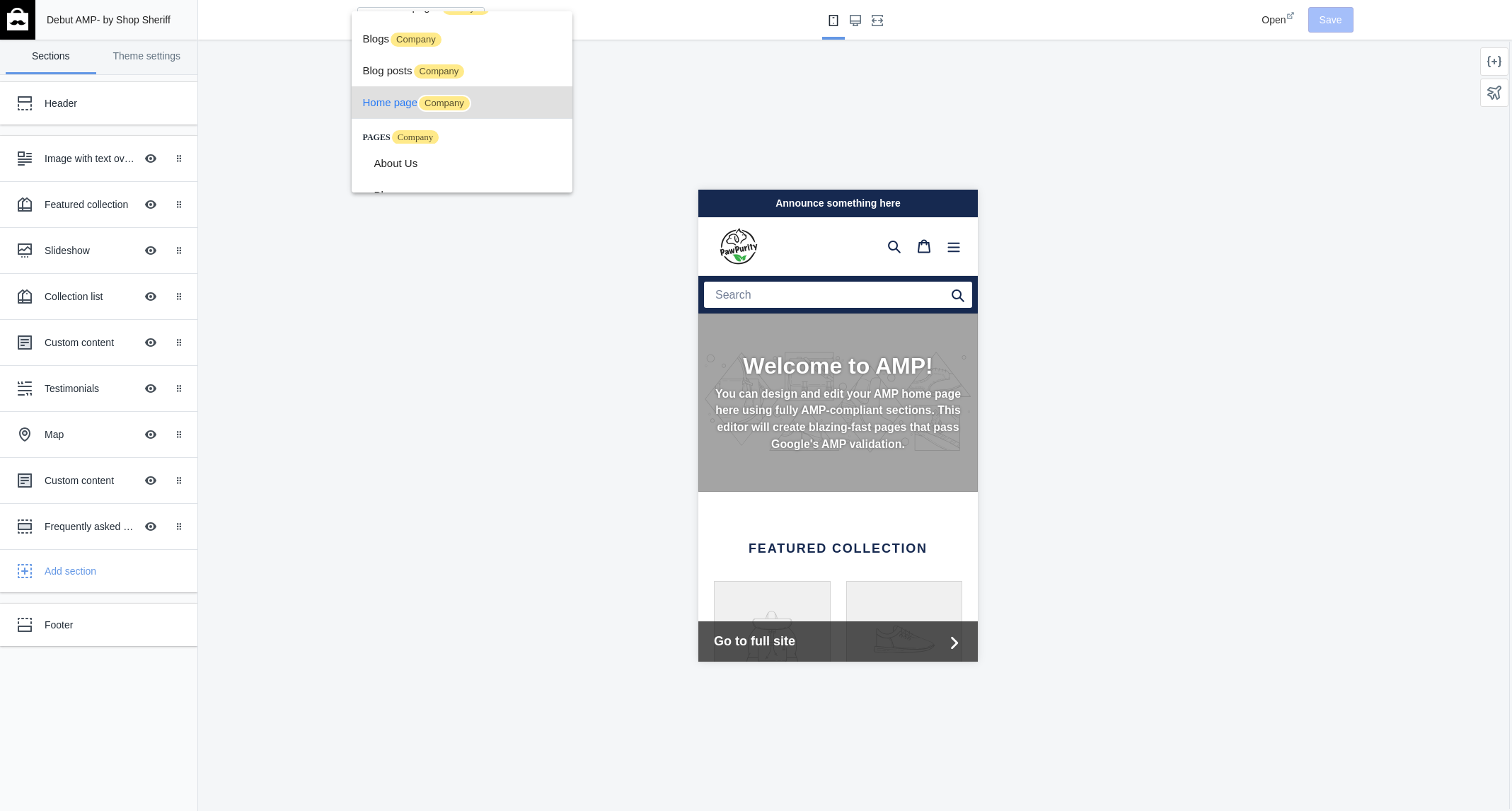
click at [378, 136] on span "Pages Company" at bounding box center [401, 137] width 78 height 10
click at [295, 89] on div at bounding box center [756, 405] width 1512 height 811
